Goal: Find contact information: Find contact information

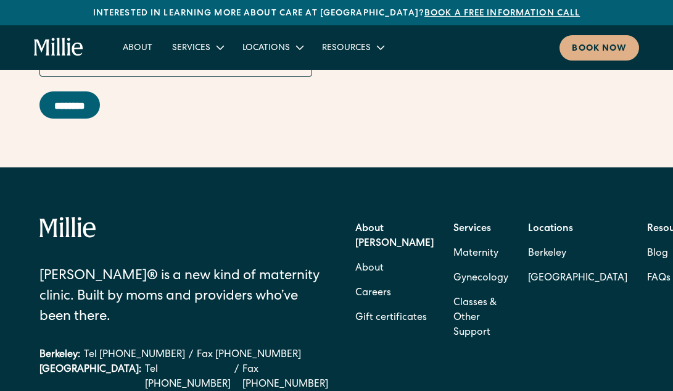
scroll to position [5037, 0]
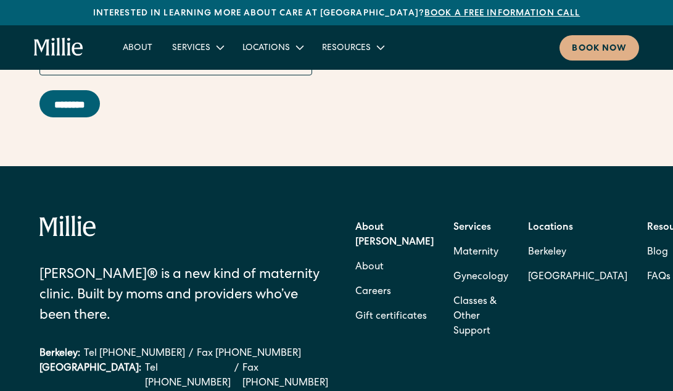
click at [178, 390] on link "[EMAIL_ADDRESS][DOMAIN_NAME]" at bounding box center [183, 398] width 289 height 15
click at [160, 390] on link "[EMAIL_ADDRESS][DOMAIN_NAME]" at bounding box center [183, 398] width 289 height 15
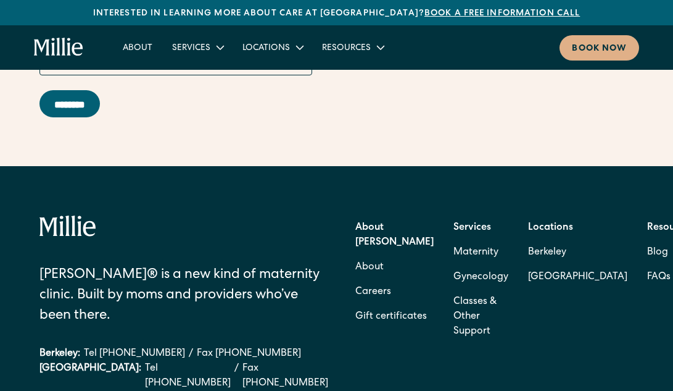
click at [159, 390] on link "[EMAIL_ADDRESS][DOMAIN_NAME]" at bounding box center [183, 398] width 289 height 15
click at [595, 191] on div "Millie® is a new kind of maternity clinic. Built by moms and providers who’ve b…" at bounding box center [336, 394] width 594 height 457
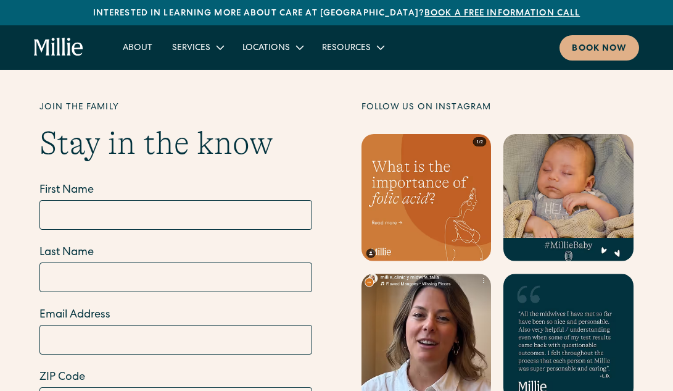
click at [12, 73] on div "Join the family Stay in the know First Name Last Name Email Address ZIP Code **…" at bounding box center [336, 285] width 673 height 446
click at [138, 48] on link "About" at bounding box center [137, 47] width 49 height 20
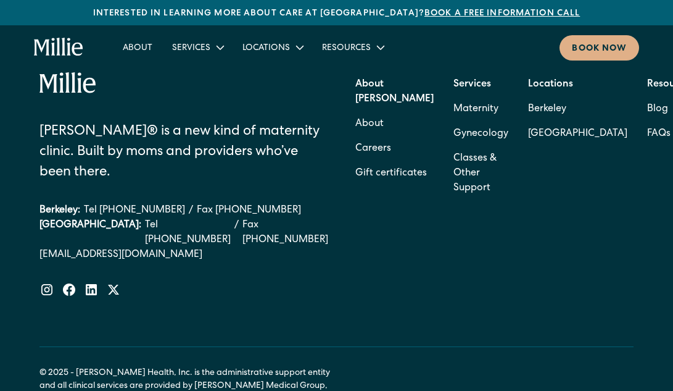
scroll to position [5181, 0]
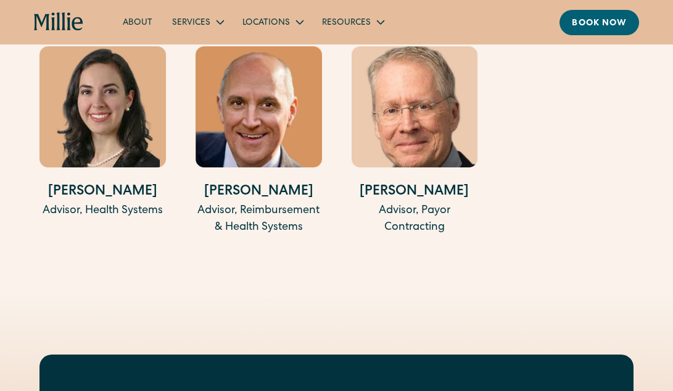
scroll to position [2899, 0]
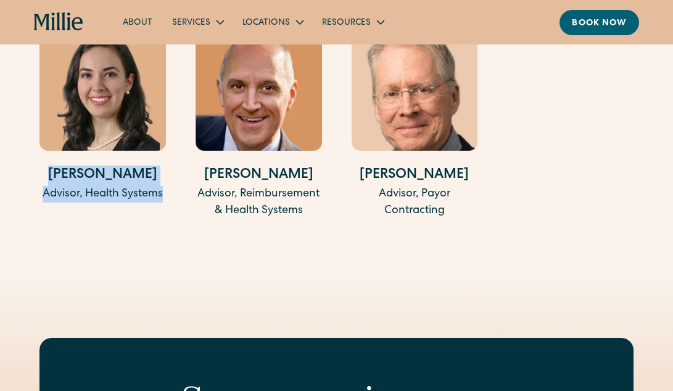
drag, startPoint x: 59, startPoint y: 196, endPoint x: 168, endPoint y: 222, distance: 112.2
copy div "[PERSON_NAME] Advisor, Health Systems"
